Goal: Navigation & Orientation: Find specific page/section

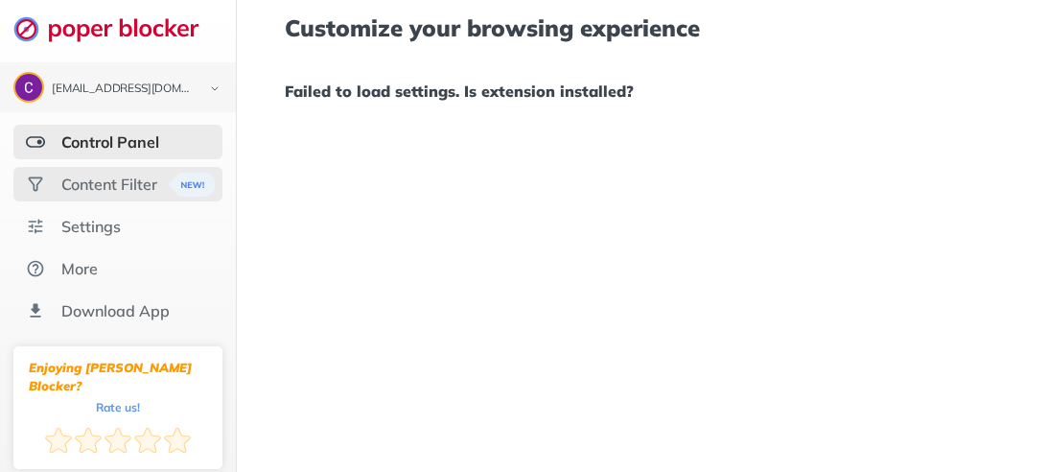
click at [134, 184] on div "Content Filter" at bounding box center [109, 184] width 96 height 19
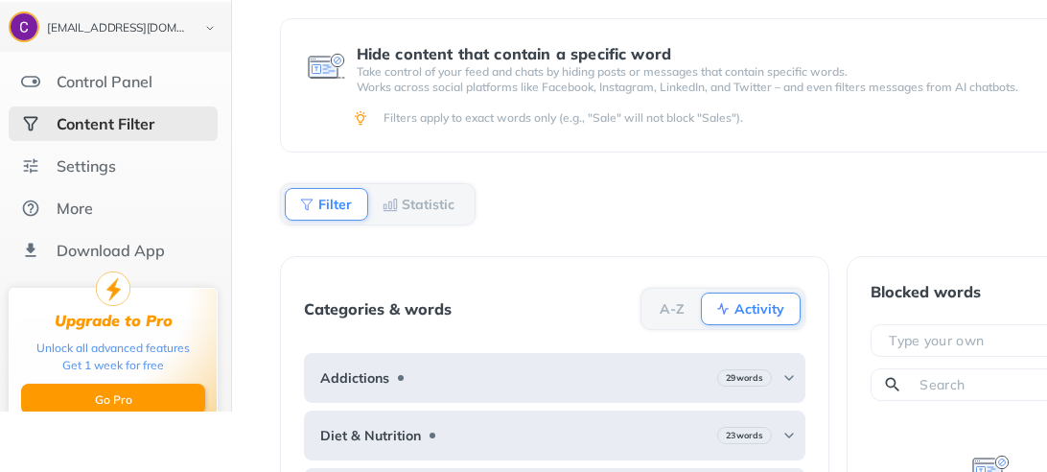
scroll to position [0, 5]
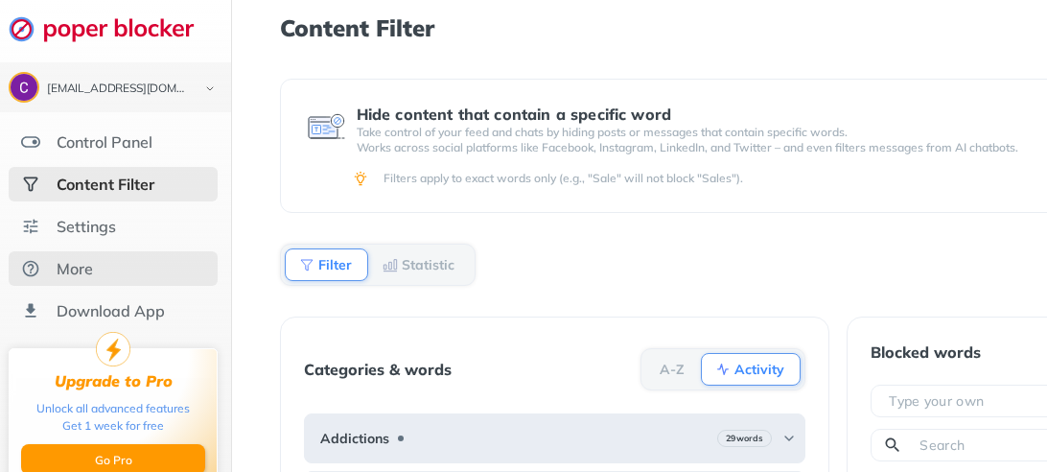
click at [91, 271] on div "More" at bounding box center [75, 268] width 36 height 19
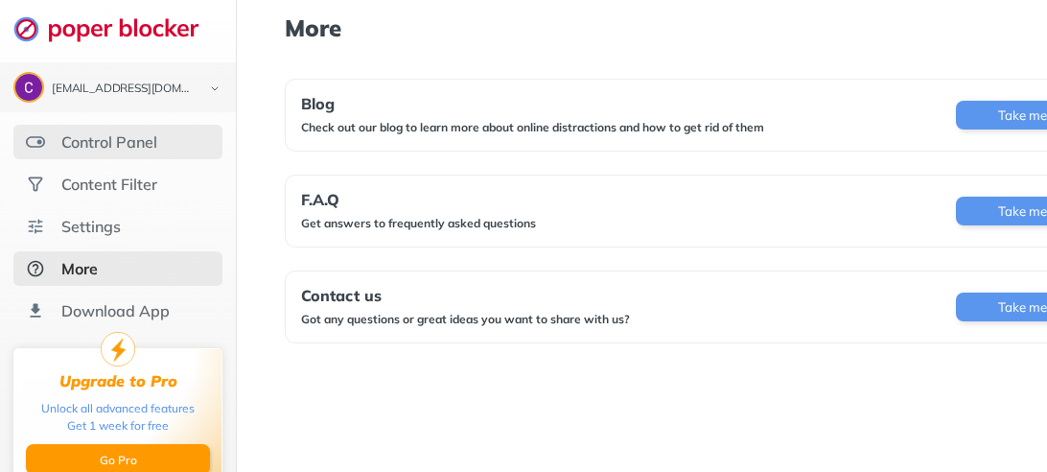
click at [80, 133] on div "Control Panel" at bounding box center [109, 141] width 96 height 19
